Goal: Check status: Check status

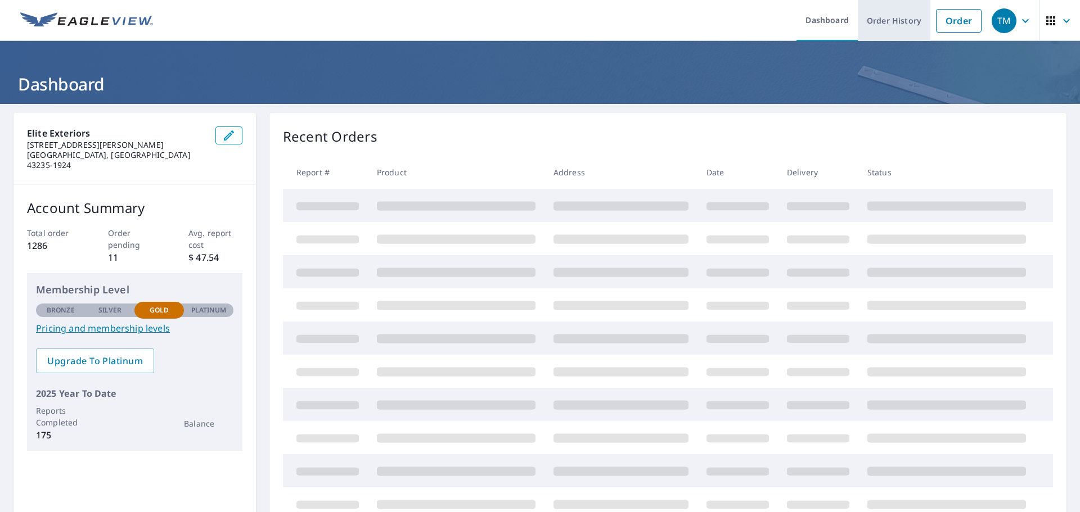
click at [895, 15] on link "Order History" at bounding box center [894, 20] width 73 height 41
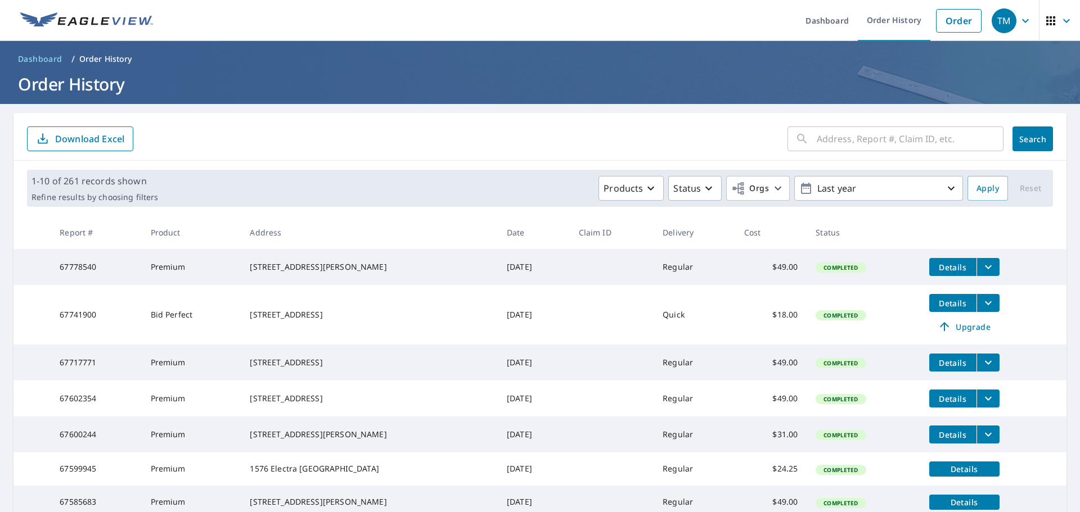
click at [841, 132] on input "text" at bounding box center [910, 138] width 187 height 31
type input "331"
click button "Search" at bounding box center [1032, 139] width 40 height 25
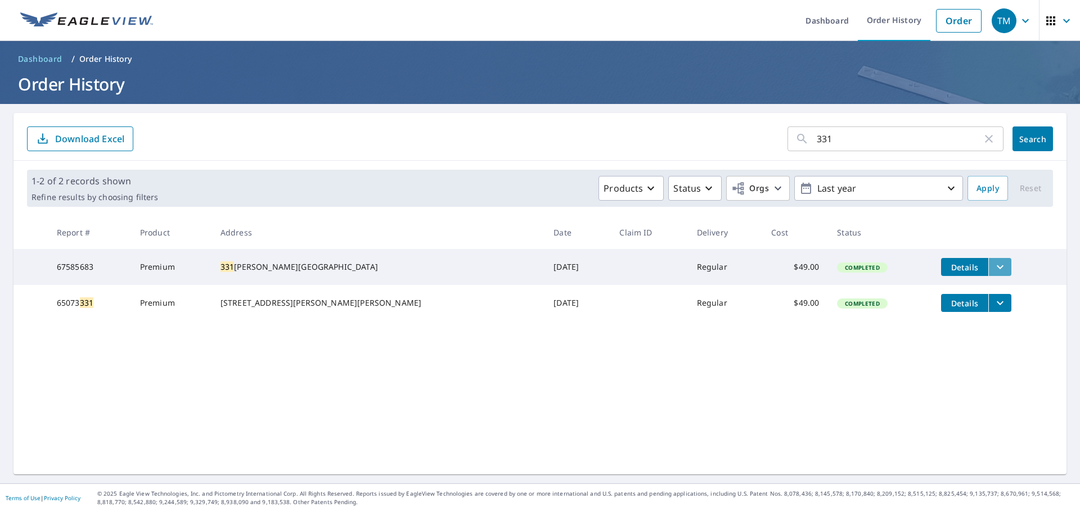
click at [993, 264] on icon "filesDropdownBtn-67585683" at bounding box center [999, 266] width 13 height 13
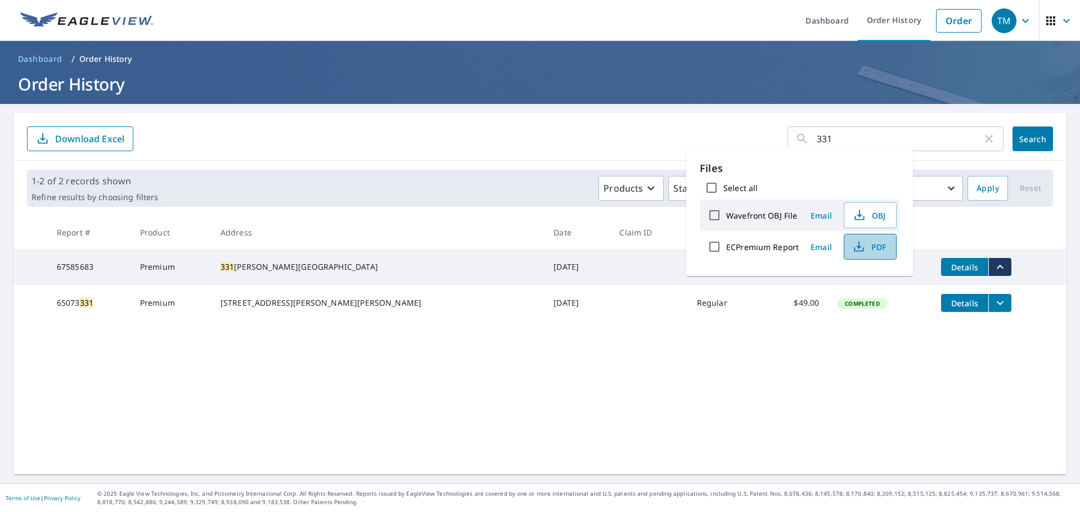
click at [866, 243] on span "PDF" at bounding box center [869, 246] width 36 height 13
click at [982, 137] on icon "button" at bounding box center [988, 138] width 13 height 13
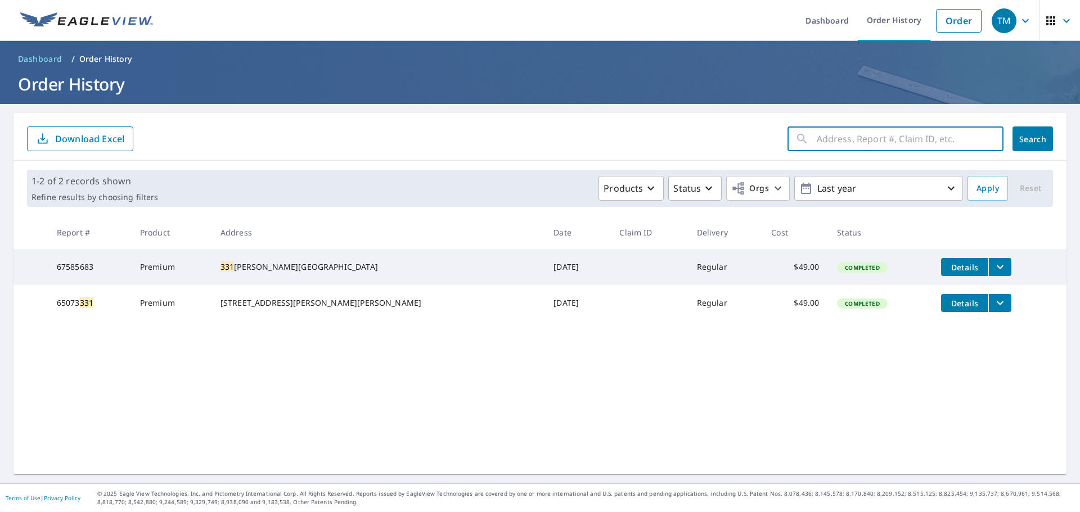
click at [870, 138] on input "text" at bounding box center [910, 138] width 187 height 31
click at [898, 137] on input "text" at bounding box center [910, 138] width 187 height 31
click at [730, 136] on form "​ Search Download Excel" at bounding box center [540, 139] width 1026 height 25
